Goal: Entertainment & Leisure: Consume media (video, audio)

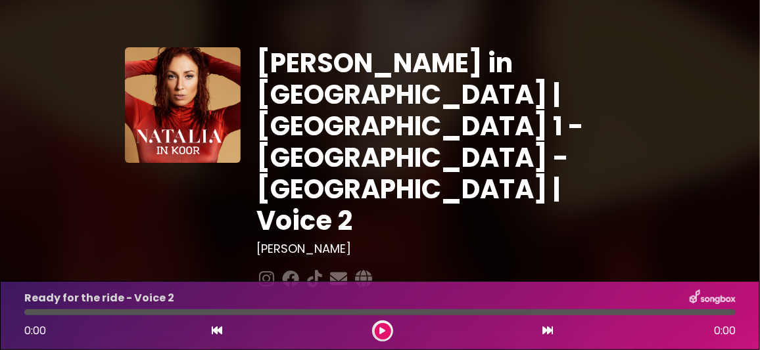
scroll to position [65, 0]
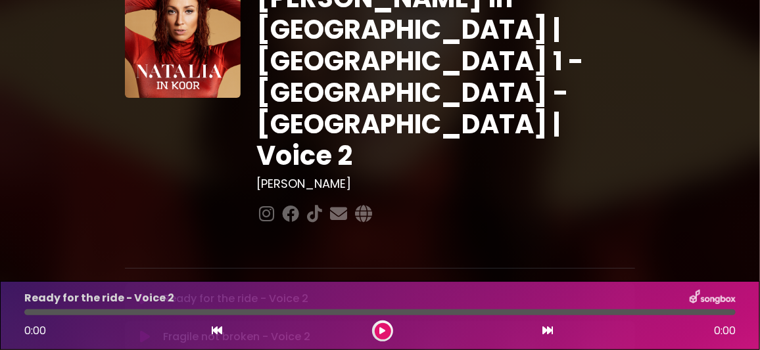
click at [144, 331] on icon at bounding box center [145, 337] width 10 height 13
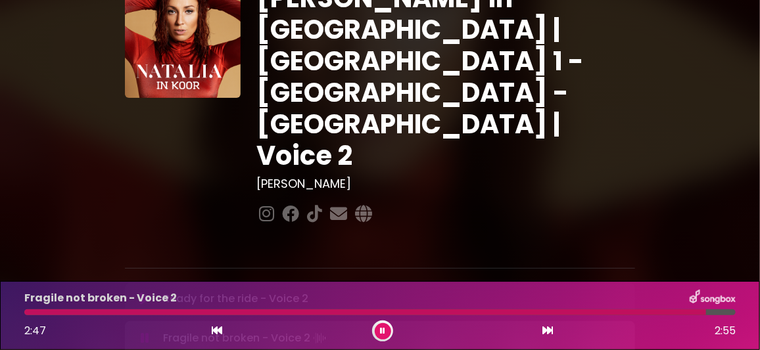
click at [145, 292] on icon at bounding box center [145, 298] width 10 height 13
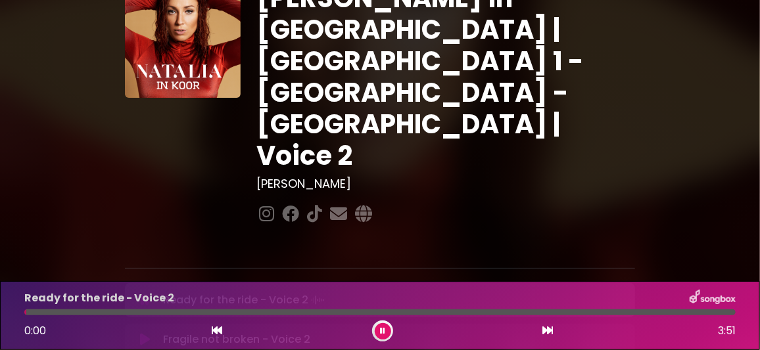
click at [146, 333] on icon at bounding box center [145, 339] width 10 height 13
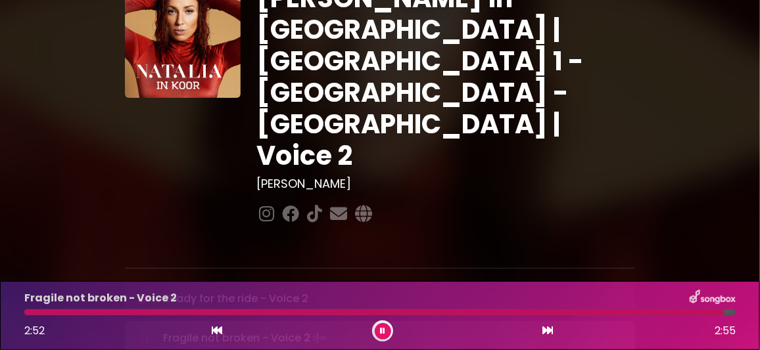
click at [383, 333] on icon at bounding box center [382, 331] width 5 height 8
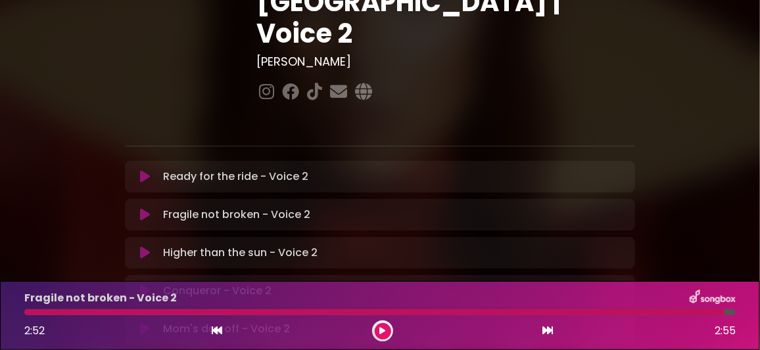
scroll to position [197, 0]
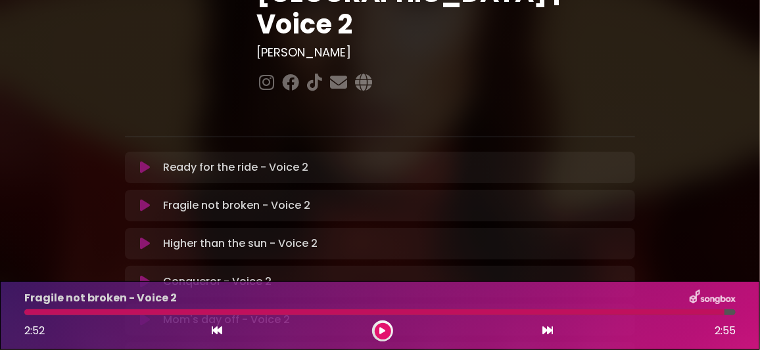
click at [147, 313] on icon at bounding box center [145, 319] width 10 height 13
click at [383, 332] on icon at bounding box center [382, 331] width 5 height 8
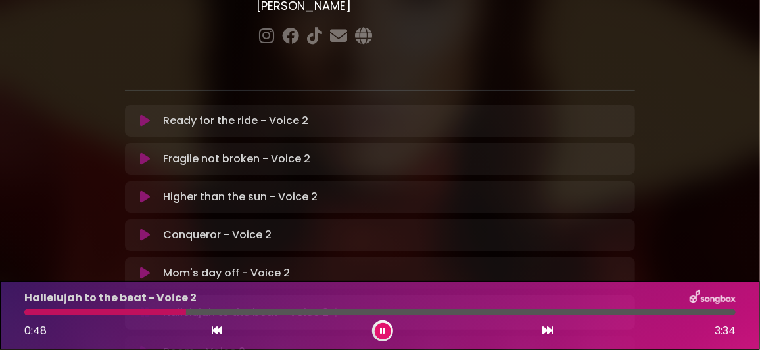
scroll to position [262, 0]
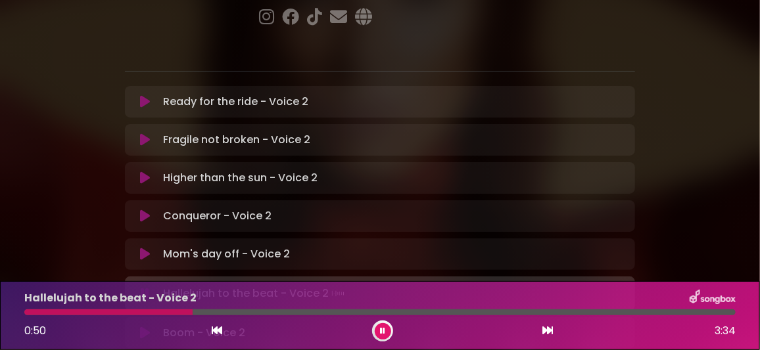
click at [259, 310] on div at bounding box center [379, 313] width 711 height 6
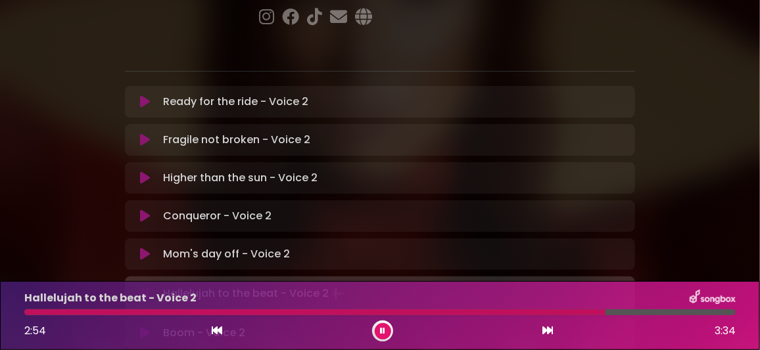
click at [385, 331] on button at bounding box center [383, 331] width 16 height 16
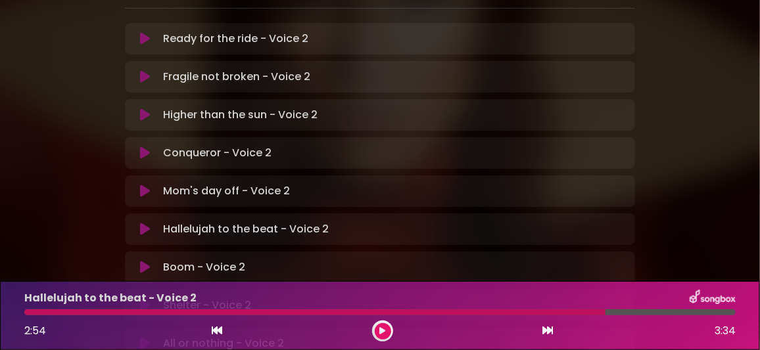
scroll to position [394, 0]
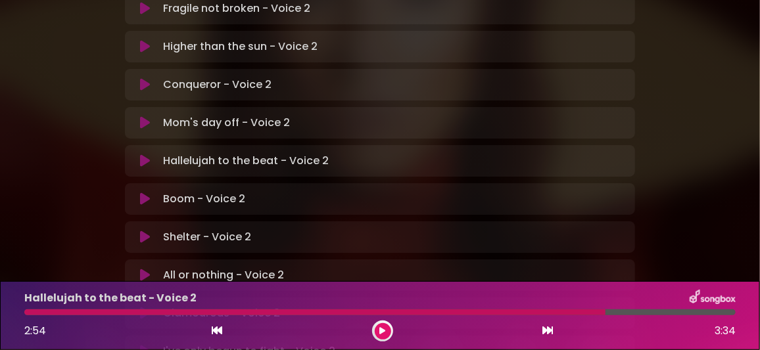
click at [147, 307] on icon at bounding box center [145, 313] width 10 height 13
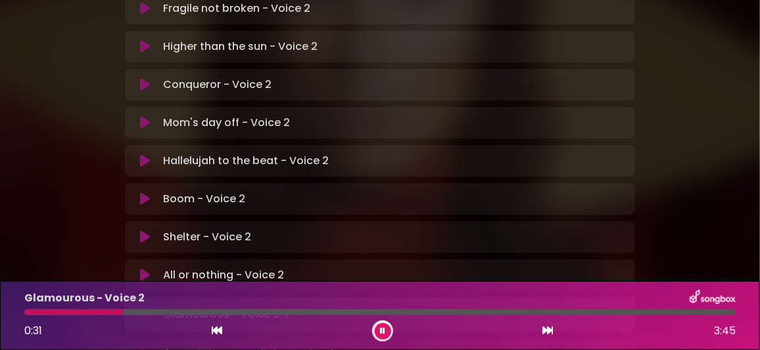
click at [91, 311] on div at bounding box center [73, 313] width 99 height 6
click at [81, 313] on div at bounding box center [379, 313] width 711 height 6
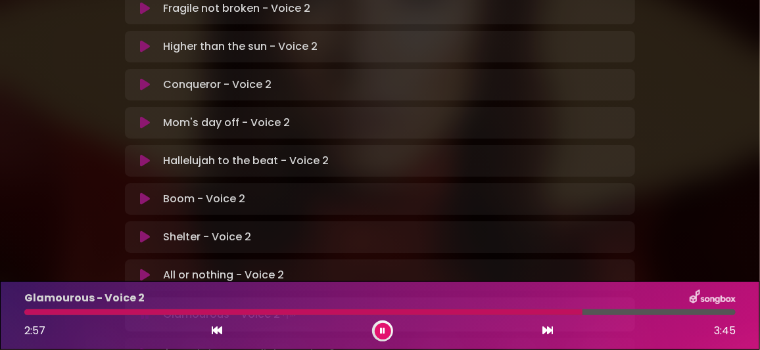
click at [58, 311] on div at bounding box center [303, 313] width 558 height 6
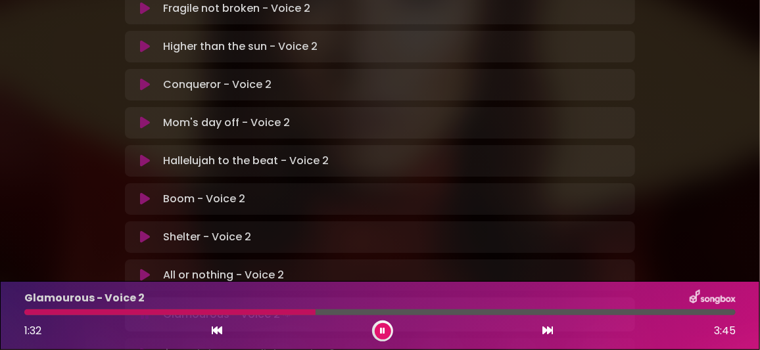
click at [221, 314] on div at bounding box center [169, 313] width 291 height 6
click at [435, 310] on div at bounding box center [379, 313] width 711 height 6
click at [383, 332] on icon at bounding box center [382, 331] width 5 height 8
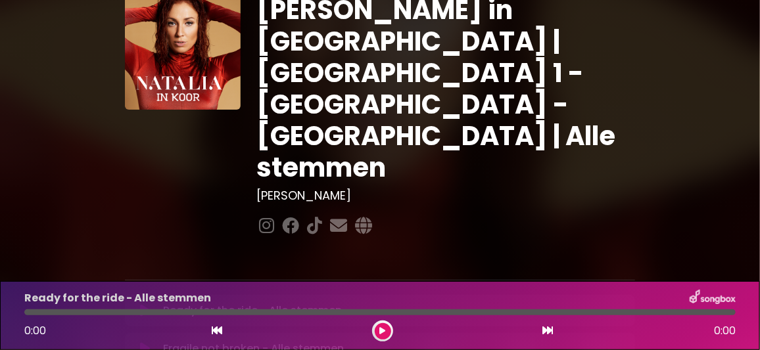
scroll to position [131, 0]
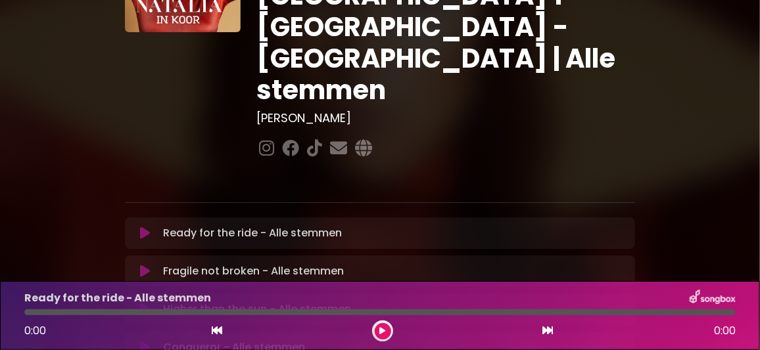
click at [150, 265] on icon at bounding box center [145, 271] width 10 height 13
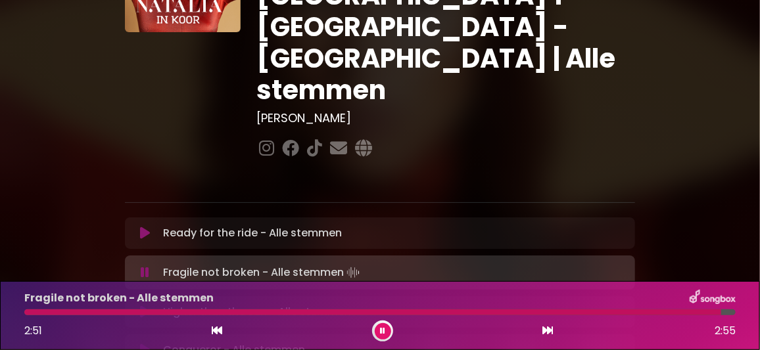
click at [145, 227] on icon at bounding box center [145, 233] width 10 height 13
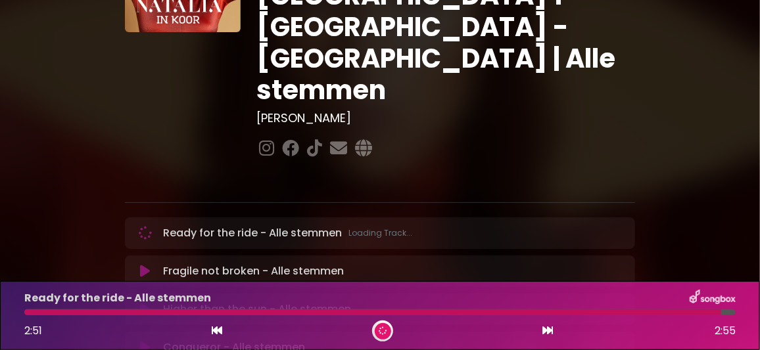
click at [138, 265] on button at bounding box center [145, 271] width 25 height 13
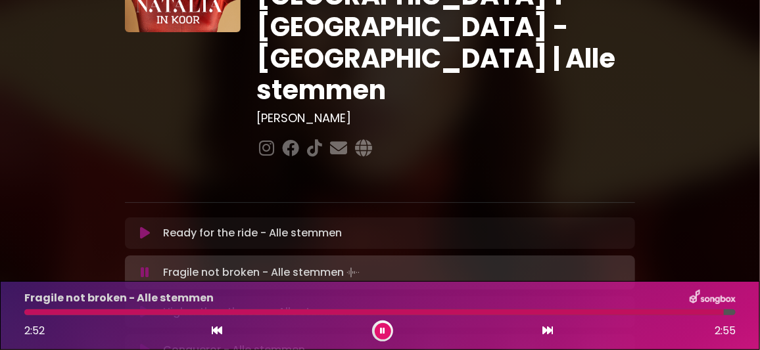
click at [381, 330] on icon at bounding box center [383, 331] width 6 height 8
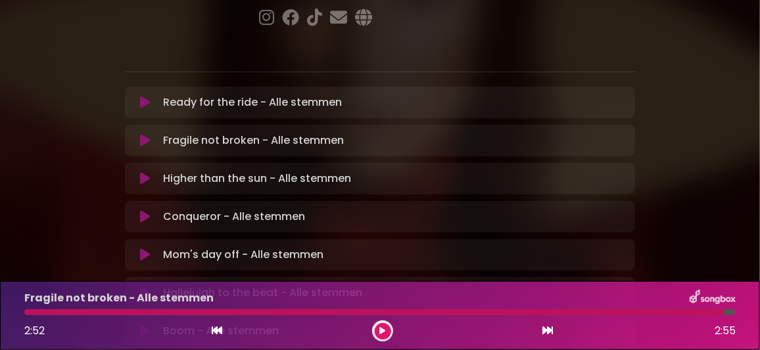
scroll to position [262, 0]
click at [147, 248] on icon at bounding box center [145, 254] width 10 height 13
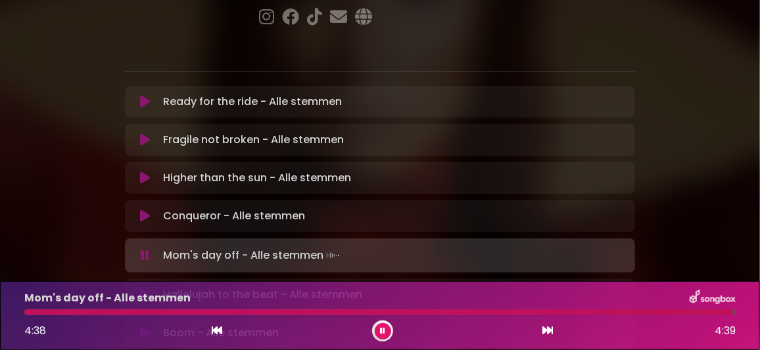
click at [380, 330] on icon at bounding box center [382, 331] width 5 height 8
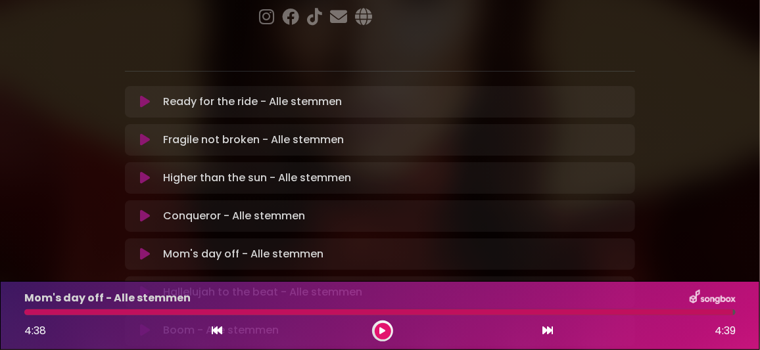
click at [143, 286] on icon at bounding box center [145, 292] width 10 height 13
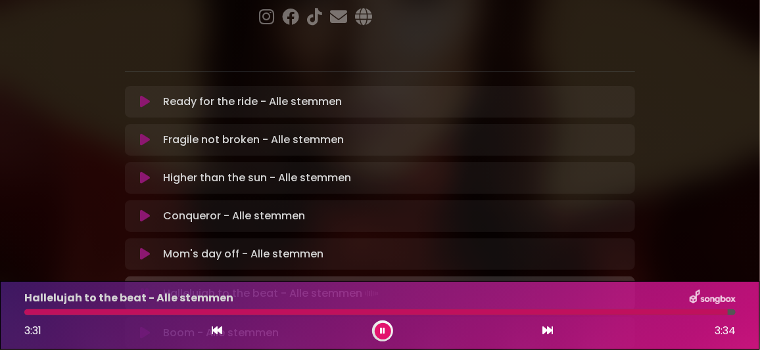
click at [386, 331] on button at bounding box center [383, 331] width 16 height 16
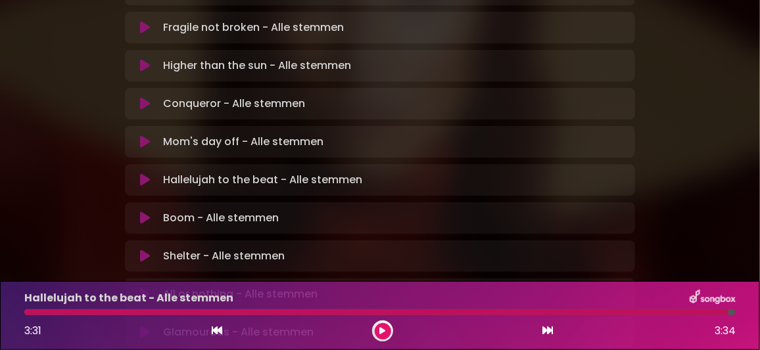
scroll to position [394, 0]
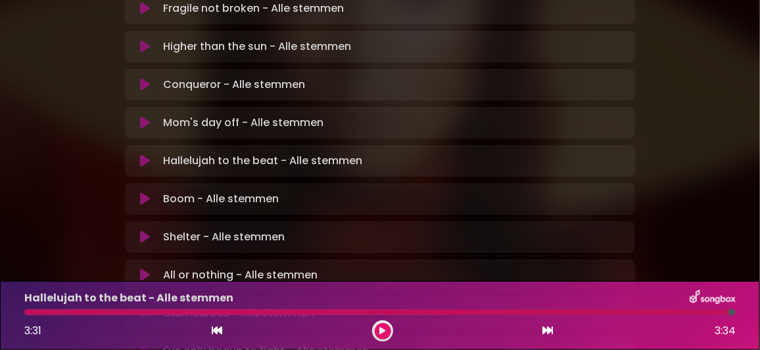
click at [147, 307] on icon at bounding box center [145, 313] width 10 height 13
click at [382, 332] on icon at bounding box center [383, 331] width 6 height 8
